Goal: Information Seeking & Learning: Learn about a topic

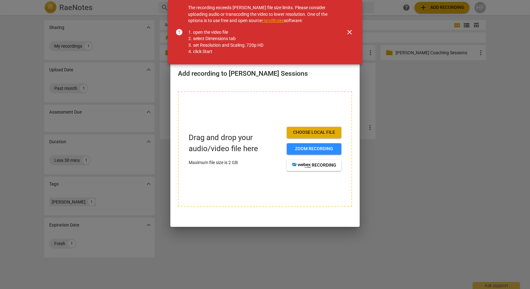
click at [346, 29] on span "close" at bounding box center [350, 32] width 8 height 8
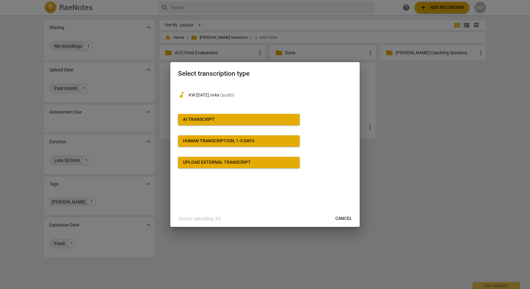
click at [276, 120] on span "AI Transcript" at bounding box center [239, 119] width 112 height 6
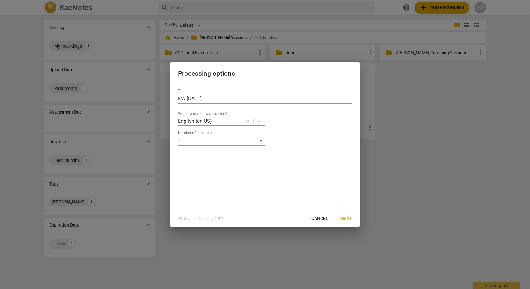
click at [349, 222] on button "Next" at bounding box center [346, 218] width 21 height 11
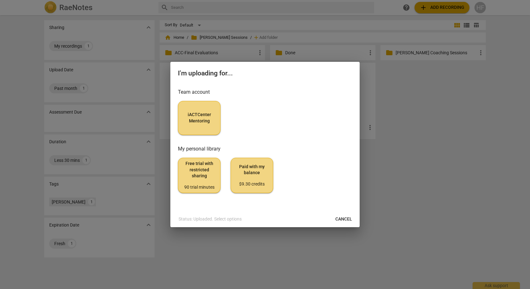
click at [205, 120] on span "iACTCenter Mentoring" at bounding box center [199, 118] width 32 height 12
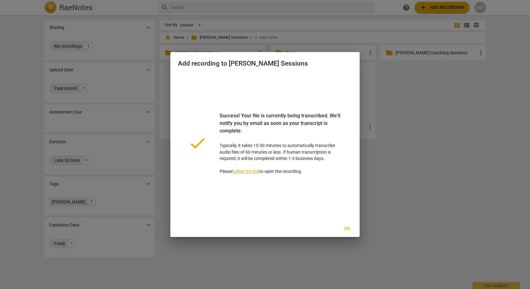
click at [350, 226] on span "Ok" at bounding box center [347, 229] width 10 height 6
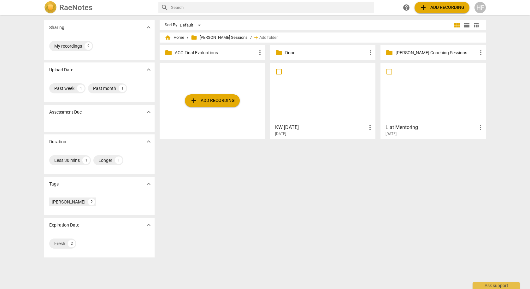
click at [310, 129] on h3 "KW [DATE]" at bounding box center [320, 128] width 91 height 8
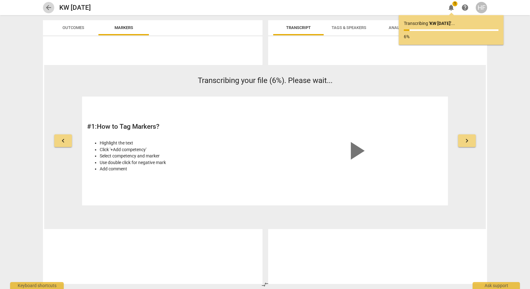
click at [46, 9] on span "arrow_back" at bounding box center [49, 8] width 8 height 8
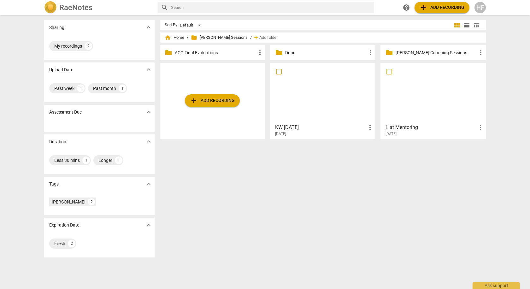
click at [296, 126] on h3 "KW [DATE]" at bounding box center [320, 128] width 91 height 8
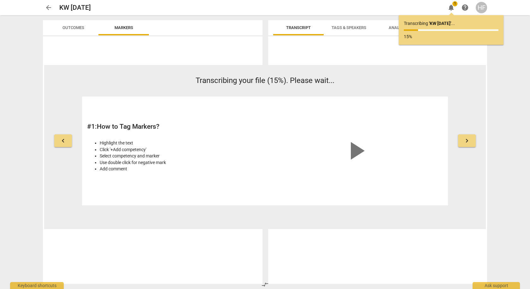
click at [48, 9] on span "arrow_back" at bounding box center [49, 8] width 8 height 8
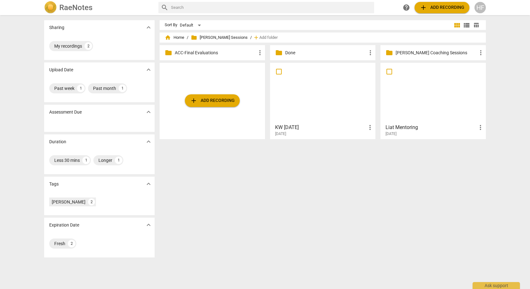
click at [297, 132] on div "[DATE]" at bounding box center [324, 133] width 99 height 5
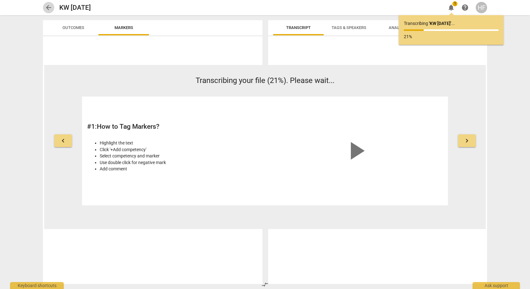
click at [50, 7] on span "arrow_back" at bounding box center [49, 8] width 8 height 8
